Goal: Information Seeking & Learning: Learn about a topic

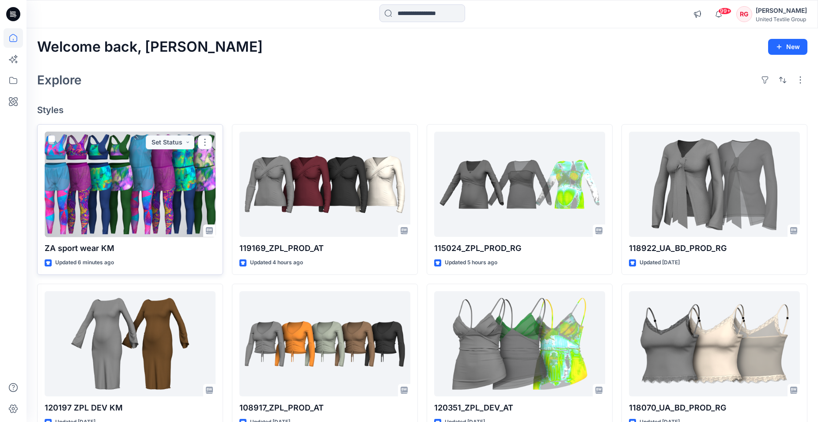
click at [129, 190] on div at bounding box center [130, 185] width 171 height 106
click at [122, 166] on div at bounding box center [130, 185] width 171 height 106
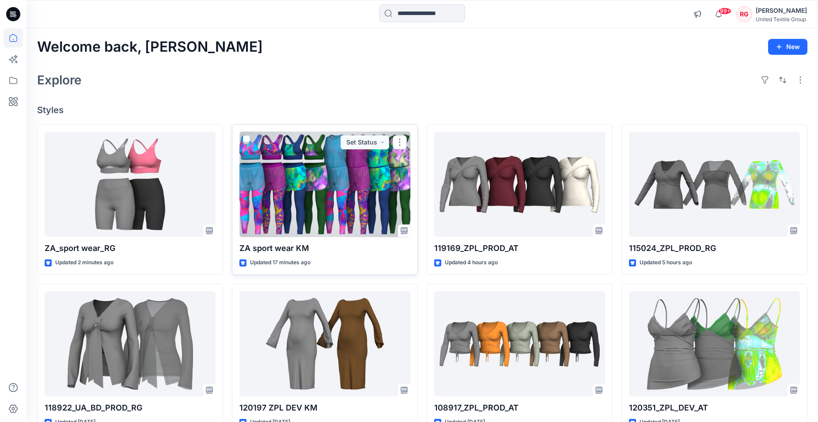
click at [344, 193] on div at bounding box center [324, 185] width 171 height 106
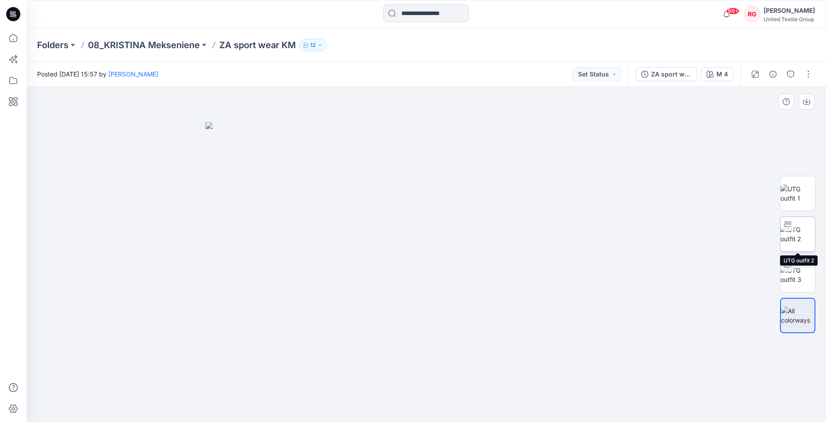
click at [799, 234] on img at bounding box center [797, 234] width 34 height 19
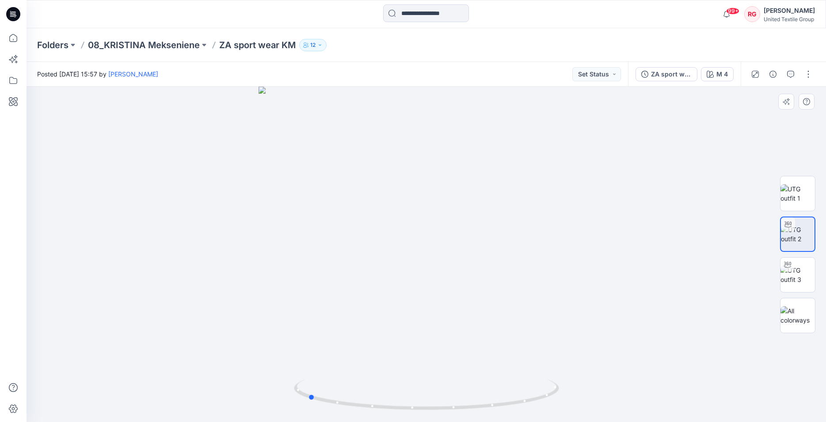
drag, startPoint x: 426, startPoint y: 409, endPoint x: 572, endPoint y: 410, distance: 146.3
click at [572, 410] on div at bounding box center [426, 254] width 799 height 335
drag, startPoint x: 482, startPoint y: 216, endPoint x: 515, endPoint y: 220, distance: 33.3
click at [515, 220] on img at bounding box center [426, 170] width 679 height 504
drag, startPoint x: 312, startPoint y: 398, endPoint x: 447, endPoint y: 404, distance: 134.9
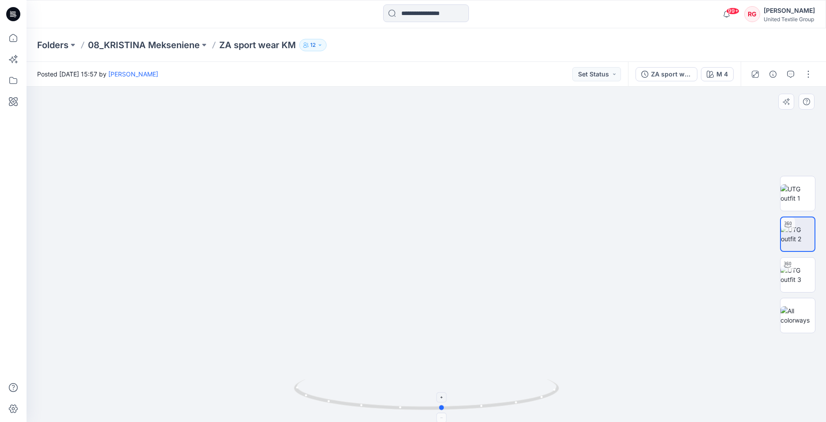
click at [447, 404] on icon at bounding box center [427, 395] width 267 height 33
